Goal: Understand process/instructions: Learn how to perform a task or action

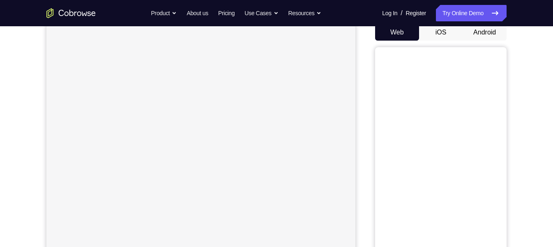
scroll to position [82, 0]
click at [490, 34] on button "Android" at bounding box center [485, 33] width 44 height 16
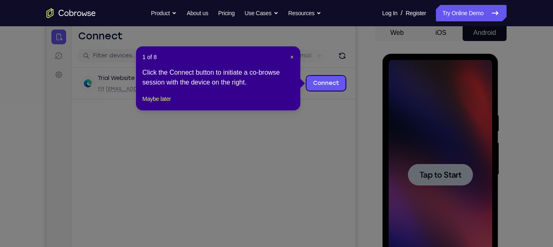
scroll to position [0, 0]
click at [292, 56] on span "×" at bounding box center [291, 57] width 3 height 7
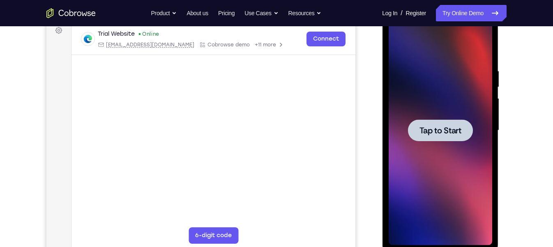
scroll to position [127, 0]
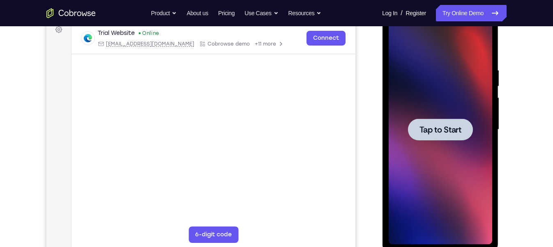
click at [435, 128] on span "Tap to Start" at bounding box center [440, 130] width 42 height 8
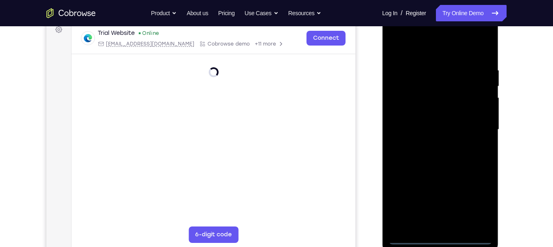
click at [439, 242] on div at bounding box center [440, 130] width 104 height 230
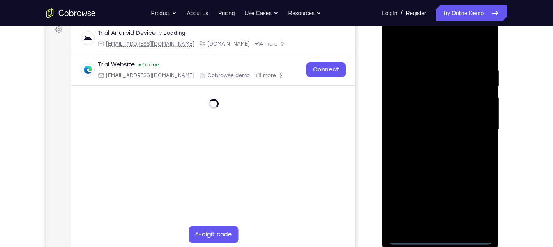
click at [439, 240] on div at bounding box center [440, 130] width 104 height 230
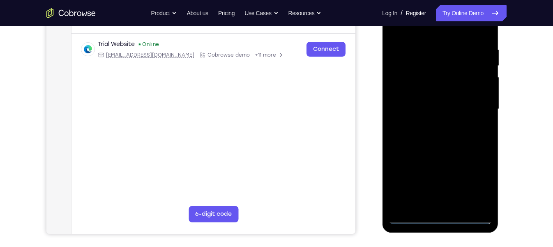
scroll to position [147, 0]
click at [477, 177] on div at bounding box center [440, 110] width 104 height 230
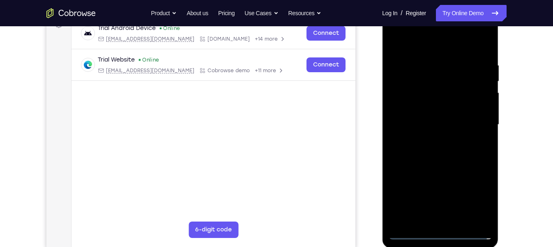
scroll to position [131, 0]
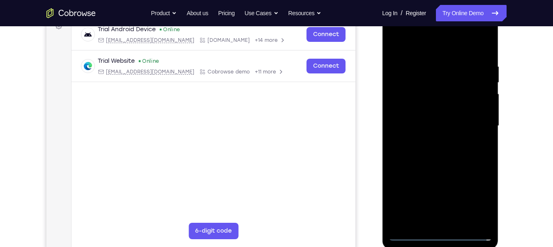
click at [472, 193] on div at bounding box center [440, 126] width 104 height 230
click at [475, 199] on div at bounding box center [440, 126] width 104 height 230
click at [398, 28] on div at bounding box center [440, 126] width 104 height 230
click at [476, 124] on div at bounding box center [440, 126] width 104 height 230
click at [434, 142] on div at bounding box center [440, 126] width 104 height 230
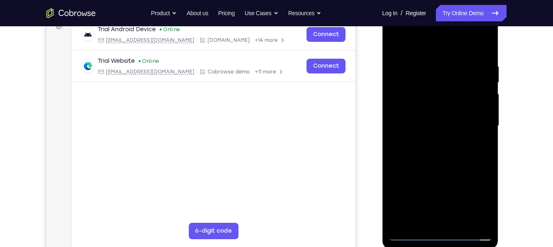
click at [426, 104] on div at bounding box center [440, 126] width 104 height 230
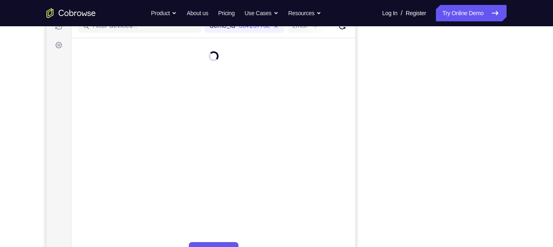
scroll to position [110, 0]
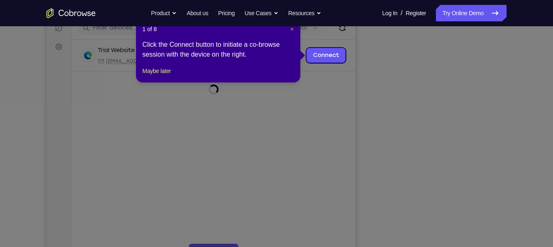
click at [292, 30] on span "×" at bounding box center [291, 29] width 3 height 7
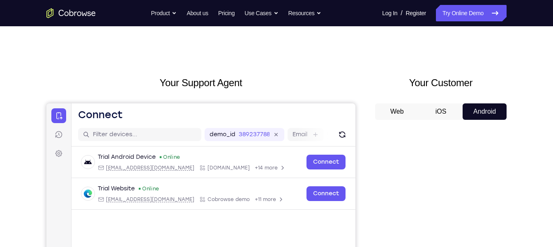
scroll to position [0, 0]
